Goal: Task Accomplishment & Management: Manage account settings

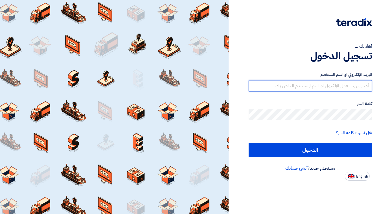
type input "[EMAIL_ADDRESS][DOMAIN_NAME]"
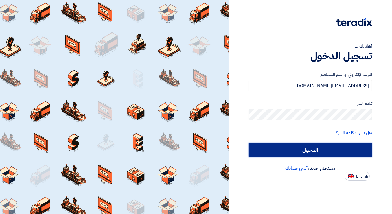
drag, startPoint x: 0, startPoint y: 0, endPoint x: 288, endPoint y: 153, distance: 326.5
click at [288, 153] on input "الدخول" at bounding box center [310, 150] width 123 height 14
type input "Sign in"
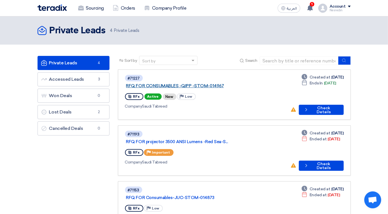
click at [184, 83] on link "RFQ FOR CONSUMABLES -QIPP -STOM-014967" at bounding box center [196, 85] width 141 height 5
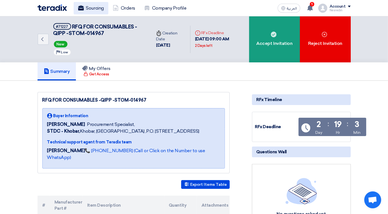
click at [92, 10] on link "Sourcing" at bounding box center [91, 8] width 35 height 12
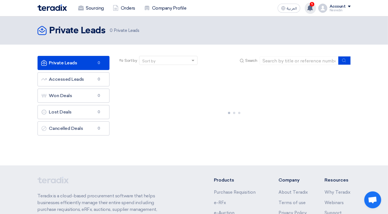
click at [314, 5] on span "1" at bounding box center [312, 4] width 5 height 5
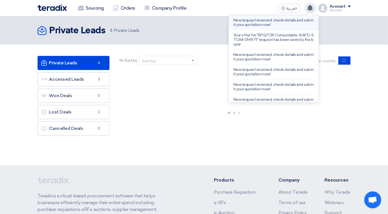
click at [261, 21] on p "New request received, check details and submit your quotation now!" at bounding box center [274, 22] width 81 height 9
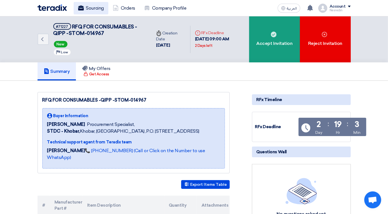
click at [94, 7] on link "Sourcing" at bounding box center [91, 8] width 35 height 12
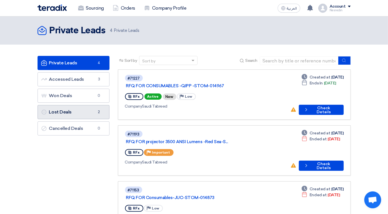
click at [71, 114] on link "Lost Deals Lost Deals 2" at bounding box center [74, 112] width 72 height 14
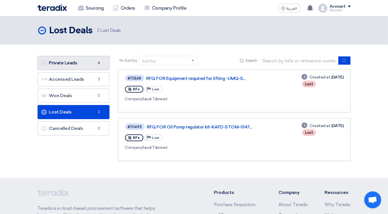
click at [67, 65] on link "Private Leads Private Leads 4" at bounding box center [74, 63] width 72 height 14
